Goal: Transaction & Acquisition: Obtain resource

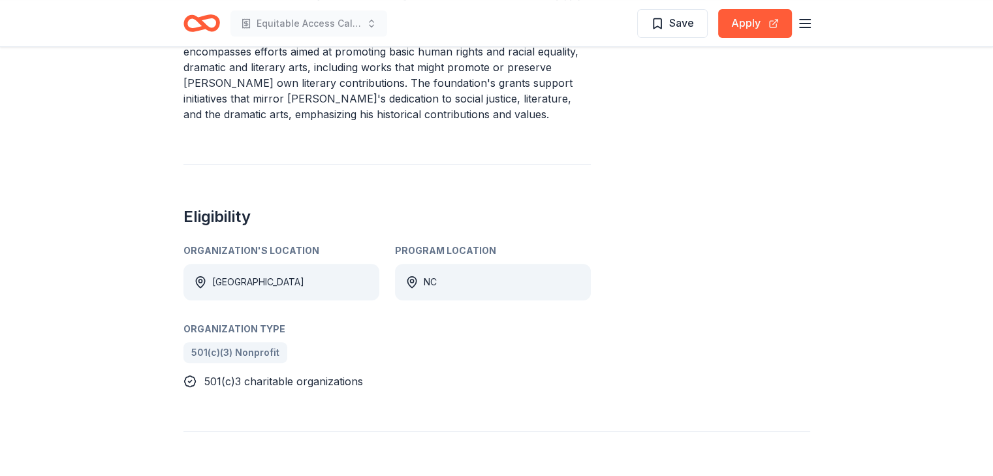
scroll to position [587, 0]
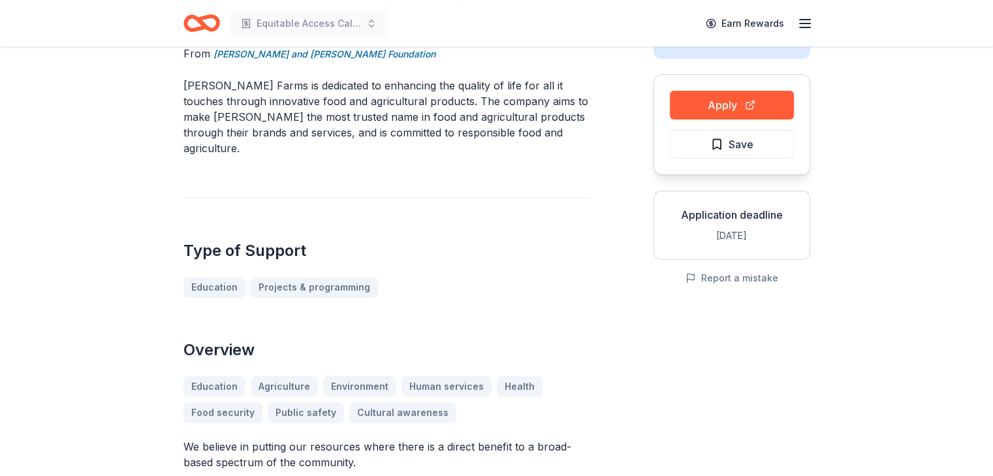
scroll to position [131, 0]
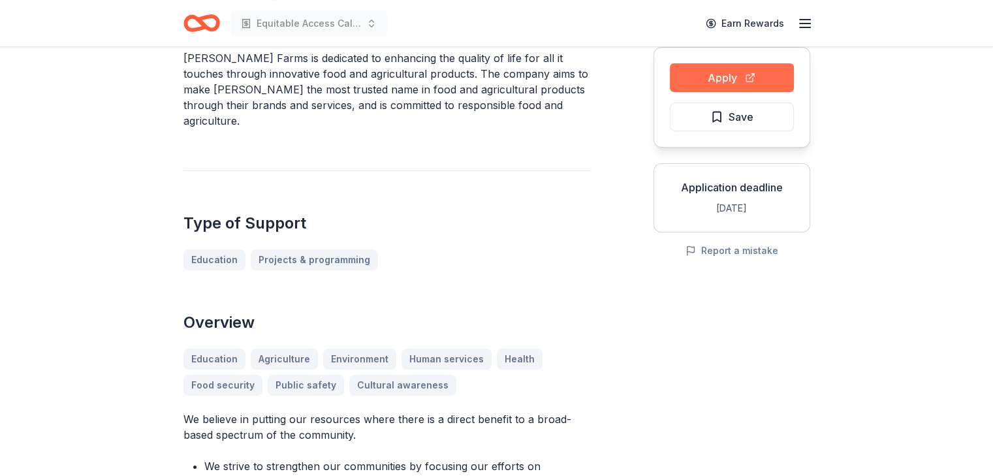
click at [721, 76] on button "Apply" at bounding box center [732, 77] width 124 height 29
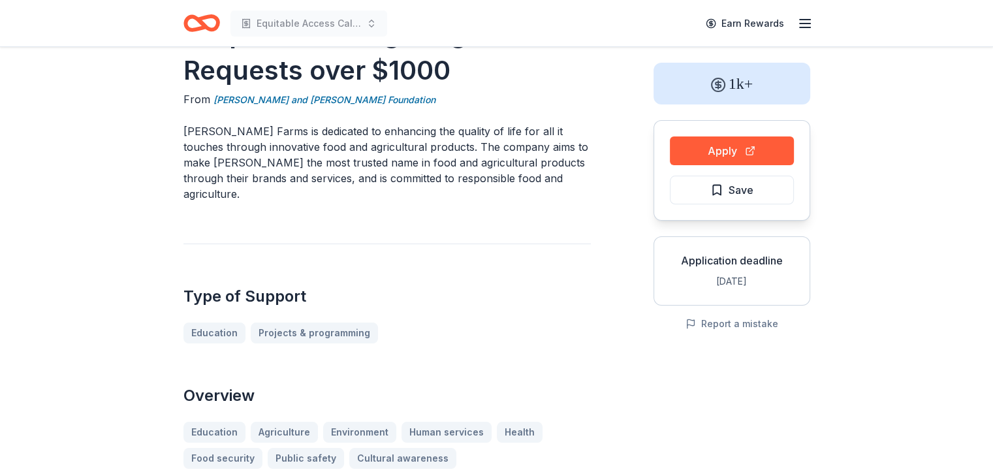
scroll to position [0, 0]
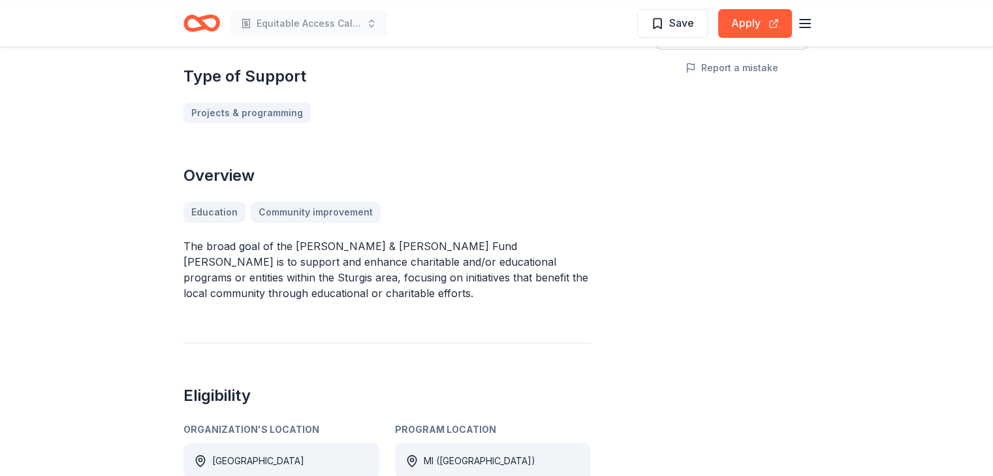
scroll to position [196, 0]
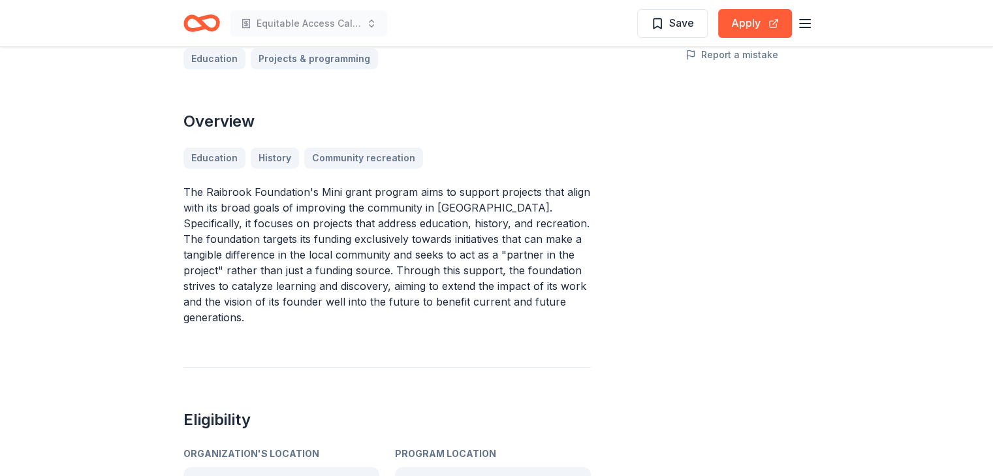
scroll to position [522, 0]
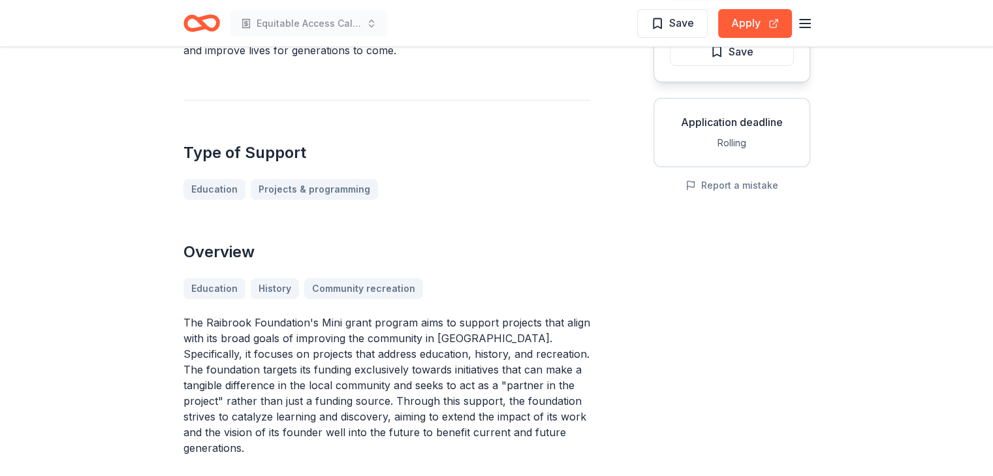
scroll to position [392, 0]
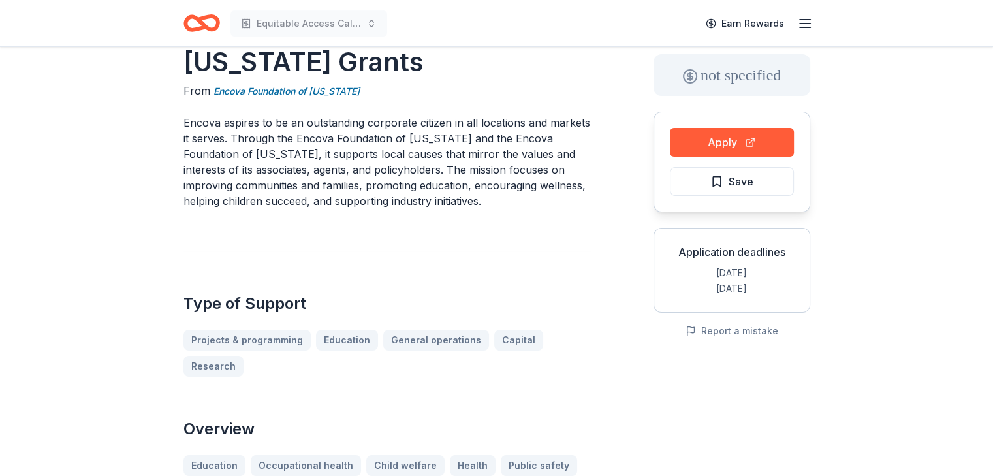
scroll to position [65, 0]
click at [715, 143] on button "Apply" at bounding box center [732, 143] width 124 height 29
click at [714, 145] on button "Apply" at bounding box center [732, 143] width 124 height 29
